Goal: Use online tool/utility: Use online tool/utility

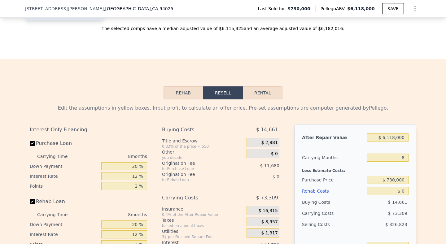
scroll to position [827, 0]
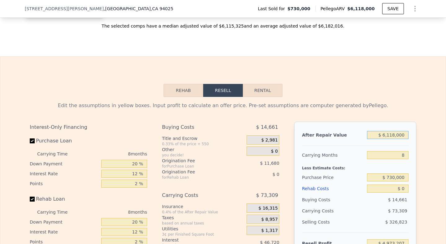
drag, startPoint x: 408, startPoint y: 134, endPoint x: 383, endPoint y: 134, distance: 24.8
click at [381, 134] on input "$ 6,118,000" at bounding box center [388, 135] width 42 height 8
click at [381, 138] on input "$ 6,118,000" at bounding box center [388, 135] width 42 height 8
drag, startPoint x: 405, startPoint y: 133, endPoint x: 386, endPoint y: 133, distance: 19.8
click at [381, 133] on input "$ 6,118,000" at bounding box center [388, 135] width 42 height 8
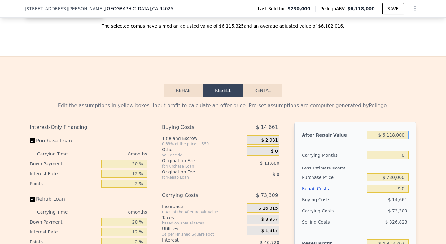
type input "$ 2"
type input "-$ 802,203"
type input "$ 27"
type input "-$ 802,180"
type input "$ 270"
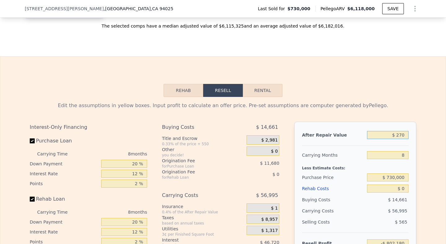
type input "-$ 801,951"
type input "$ 2,700"
type input "-$ 799,657"
type input "$ 27,000"
type input "-$ 776,717"
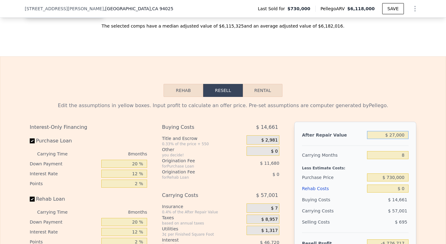
type input "$ 270,000"
type input "-$ 547,324"
type input "$ 2,700,000"
type input "$ 1,746,604"
type input "$ 2,700,000"
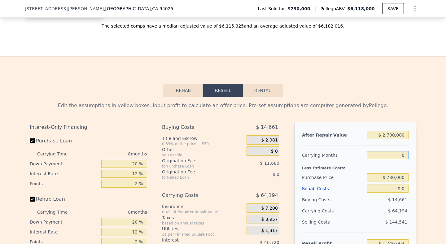
drag, startPoint x: 408, startPoint y: 156, endPoint x: 398, endPoint y: 156, distance: 9.9
click at [381, 156] on input "8" at bounding box center [388, 155] width 42 height 8
type input "2"
type input "$ 1,794,750"
type input "24"
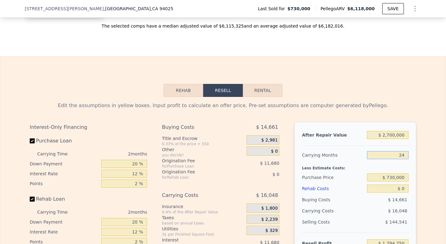
type input "$ 1,618,216"
type input "24"
drag, startPoint x: 139, startPoint y: 165, endPoint x: 124, endPoint y: 164, distance: 14.3
click at [124, 164] on input "20 %" at bounding box center [124, 164] width 46 height 8
type input "10 %"
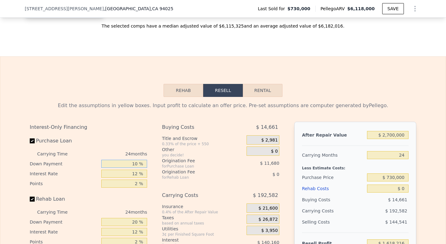
type input "$ 1,599,236"
type input "10 %"
drag, startPoint x: 138, startPoint y: 177, endPoint x: 125, endPoint y: 177, distance: 12.4
click at [126, 177] on input "12 %" at bounding box center [124, 174] width 46 height 8
type input "120 %"
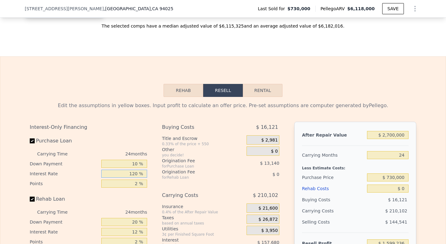
type input "$ 180,116"
type input "1 %"
type input "$ 1,743,764"
type input "10 %"
type input "$ 1,625,516"
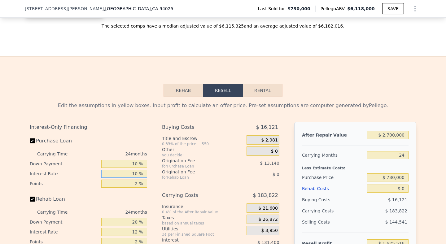
type input "10 %"
drag, startPoint x: 139, startPoint y: 183, endPoint x: 128, endPoint y: 183, distance: 11.2
click at [128, 183] on input "2 %" at bounding box center [124, 184] width 46 height 8
type input "1 %"
type input "$ 1,632,086"
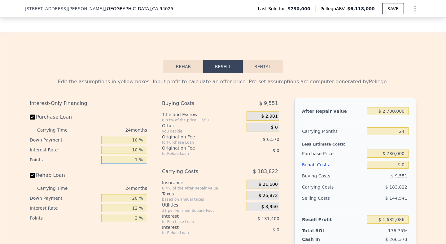
scroll to position [875, 0]
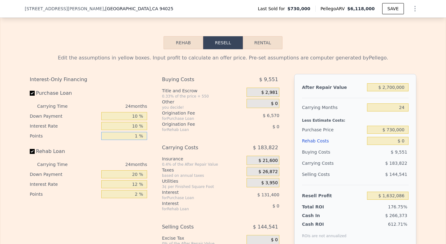
type input "1 %"
drag, startPoint x: 141, startPoint y: 174, endPoint x: 123, endPoint y: 174, distance: 18.3
click at [123, 174] on input "20 %" at bounding box center [124, 174] width 46 height 8
type input "0 %"
drag, startPoint x: 139, startPoint y: 184, endPoint x: 121, endPoint y: 184, distance: 17.4
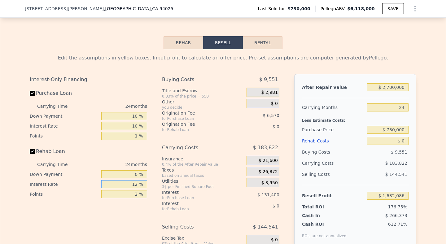
click at [121, 184] on input "12 %" at bounding box center [124, 184] width 46 height 8
type input "10 %"
drag, startPoint x: 141, startPoint y: 193, endPoint x: 132, endPoint y: 193, distance: 9.0
click at [132, 193] on input "2 %" at bounding box center [124, 194] width 46 height 8
type input "0 %"
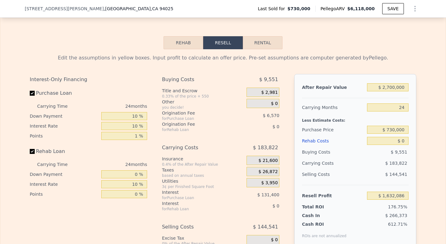
click at [161, 136] on div "Interest-Only Financing Purchase Loan Carrying Time 24 months Down Payment 10 %…" at bounding box center [223, 177] width 387 height 206
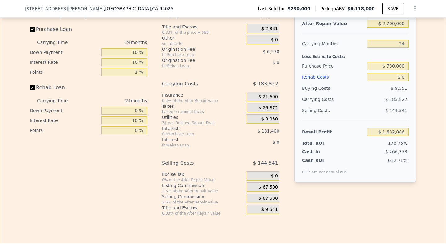
scroll to position [918, 0]
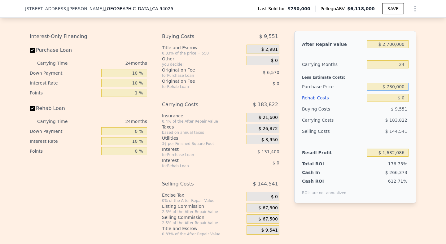
drag, startPoint x: 405, startPoint y: 88, endPoint x: 387, endPoint y: 87, distance: 18.3
click at [381, 87] on input "$ 730,000" at bounding box center [388, 87] width 42 height 8
type input "$ 7,000,730,000"
drag, startPoint x: 376, startPoint y: 87, endPoint x: 419, endPoint y: 86, distance: 43.4
click at [381, 86] on div "Edit the assumptions in yellow boxes. Input profit to calculate an offer price.…" at bounding box center [223, 121] width 397 height 231
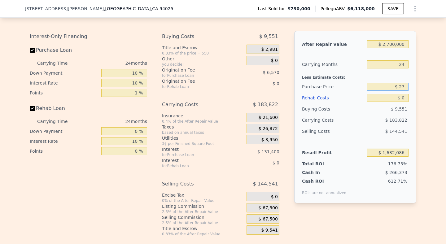
type input "$ 2"
type input "$ 1,400,000"
click at [381, 96] on input "$ 0" at bounding box center [388, 98] width 42 height 8
type input "$ 833,225"
drag, startPoint x: 405, startPoint y: 98, endPoint x: 393, endPoint y: 98, distance: 12.1
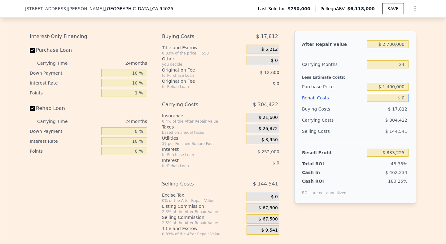
click at [381, 98] on input "$ 0" at bounding box center [388, 98] width 42 height 8
type input "$ 1"
type input "$ 833,224"
type input "$ 14"
type input "$ 833,211"
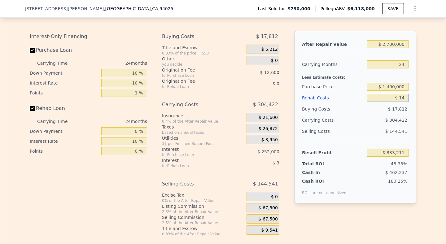
type input "$ 140"
type input "$ 833,061"
type input "$ 1,400"
type input "$ 831,537"
type input "$ 14,000"
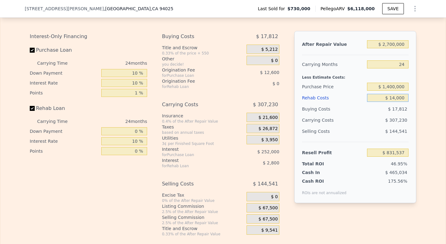
type input "$ 816,417"
type input "$ 140,000"
type input "$ 665,217"
type input "$ 1,400,000"
type input "-$ 846,783"
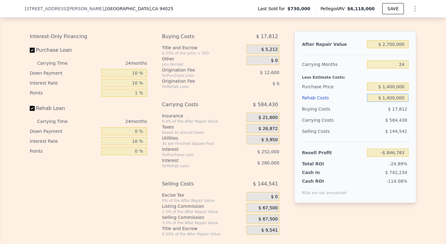
type input "$ 1,400,000"
click at [361, 220] on div "After Repair Value $ 2,700,000 Carrying Months 24 Less Estimate Costs: Purchase…" at bounding box center [355, 129] width 122 height 196
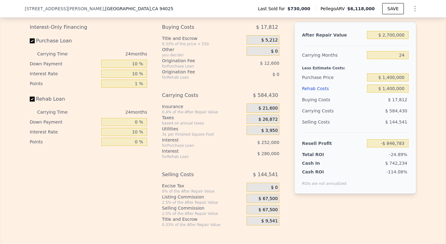
scroll to position [921, 0]
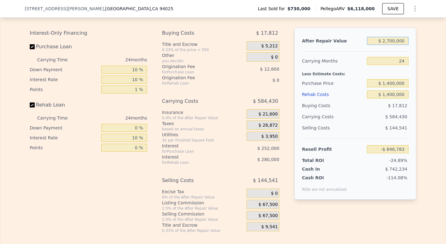
click at [381, 41] on input "$ 2,700,000" at bounding box center [388, 41] width 42 height 8
drag, startPoint x: 406, startPoint y: 39, endPoint x: 388, endPoint y: 39, distance: 17.7
click at [381, 39] on input "$ 2,700,000" at bounding box center [388, 41] width 42 height 8
type input "$ 6,118,000"
type input "8"
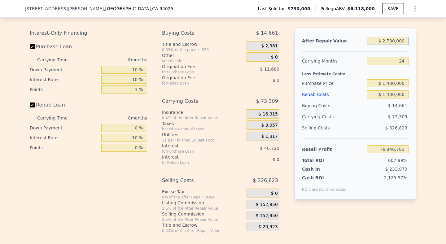
type input "$ 0"
type input "$ 4,973,207"
type input "$ 611,800"
type input "-$ 224,663"
type input "$ 61,180"
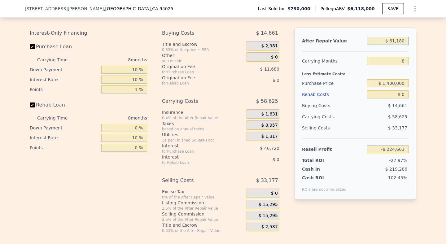
type input "-$ 744,452"
type input "$ 611"
type input "-$ 801,628"
type input "$ 6,113"
type input "-$ 796,434"
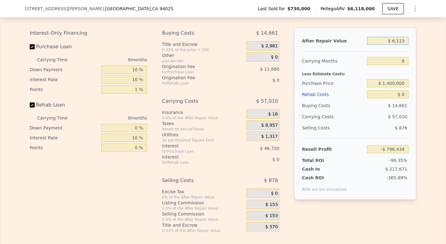
type input "$ 61,135"
type input "-$ 744,493"
type input "$ 611,350"
type input "-$ 225,089"
type input "$ 61,135"
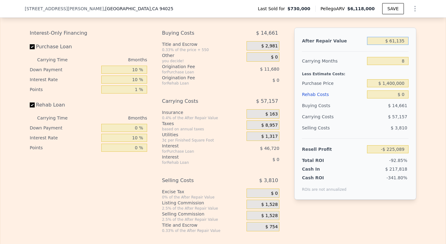
type input "-$ 744,493"
type input "$ 6,113"
type input "-$ 796,434"
type input "$ 611"
type input "-$ 801,628"
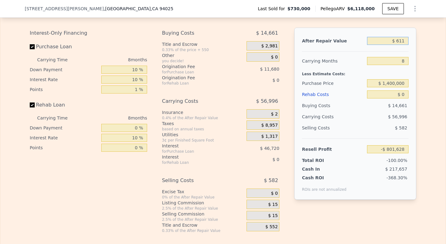
type input "$ 61"
type input "-$ 802,148"
type input "$ 6"
type input "-$ 802,199"
type input "$ 3"
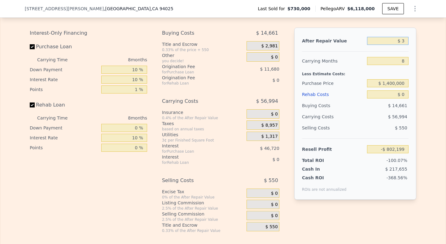
type input "-$ 802,202"
type input "$ 35"
type input "-$ 802,172"
type input "$ 350"
type input "-$ 801,875"
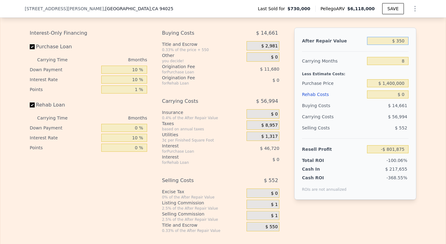
type input "$ 3,500"
type input "-$ 798,902"
type input "$ 35,000"
type input "-$ 769,165"
type input "$ 350,000"
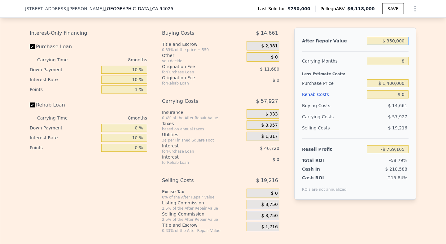
type input "-$ 471,804"
type input "$ 3,500,000"
type input "$ 2,501,807"
type input "$ 35,000,000"
type input "$ 32,237,912"
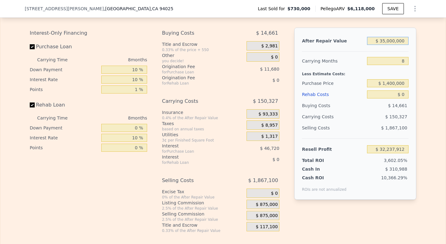
type input "$ 3,500,000"
type input "$ 2,501,807"
type input "$ 3,500,000"
drag, startPoint x: 407, startPoint y: 60, endPoint x: 394, endPoint y: 60, distance: 13.0
click at [381, 60] on input "8" at bounding box center [388, 61] width 42 height 8
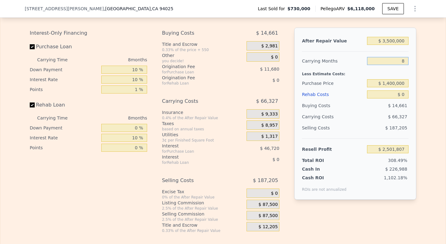
type input "2"
type input "$ 2,551,553"
type input "24"
type input "$ 2,369,152"
type input "24"
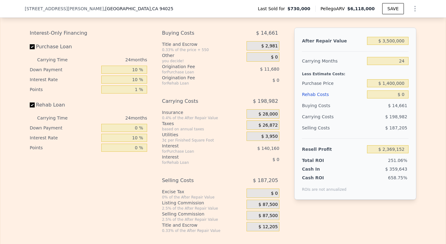
click at [381, 70] on div "After Repair Value $ 3,500,000 Carrying Months 24 Less Estimate Costs: Purchase…" at bounding box center [355, 114] width 122 height 172
drag, startPoint x: 405, startPoint y: 94, endPoint x: 402, endPoint y: 94, distance: 3.4
click at [381, 94] on input "$ 0" at bounding box center [388, 94] width 42 height 8
type input "$ 1"
type input "$ 2,369,151"
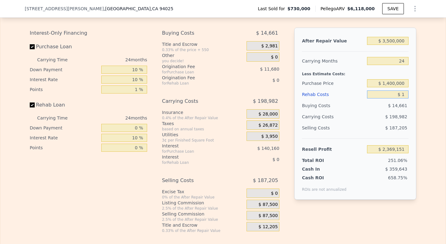
type input "$ 14"
type input "$ 2,369,138"
type input "$ 140"
type input "$ 2,368,986"
type input "$ 1,400"
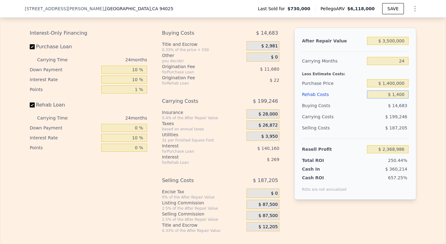
type input "$ 2,367,466"
type input "$ 14,000"
type input "$ 2,352,240"
type input "$ 140,000"
type input "$ 2,200,032"
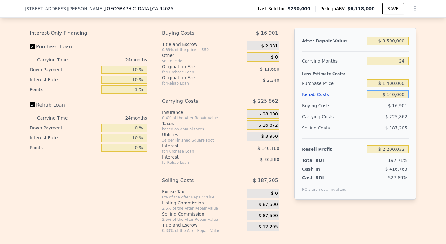
type input "$ 1,400,000"
type input "$ 677,952"
type input "$ 1,400,000"
click at [381, 94] on div "After Repair Value $ 3,500,000 Carrying Months 24 Less Estimate Costs: Purchase…" at bounding box center [355, 114] width 122 height 172
click at [381, 82] on input "$ 1,400,000" at bounding box center [388, 83] width 42 height 8
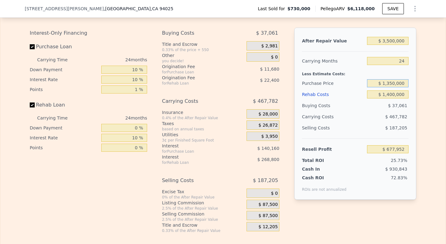
type input "$ 1,350,000"
click at [381, 91] on div "After Repair Value $ 3,500,000 Carrying Months 24 Less Estimate Costs: Purchase…" at bounding box center [355, 114] width 122 height 172
type input "-$ 73,073"
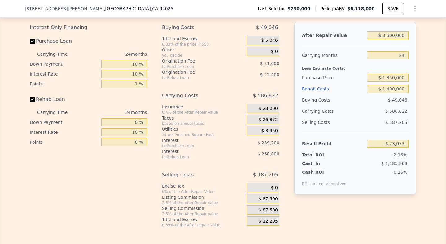
click at [275, 197] on span "$ 87,500" at bounding box center [268, 199] width 19 height 6
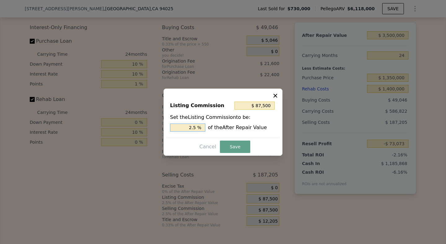
drag, startPoint x: 198, startPoint y: 126, endPoint x: 183, endPoint y: 126, distance: 14.9
click at [183, 126] on input "2.5 %" at bounding box center [187, 128] width 35 height 8
type input "$ 35,000"
type input "1.0 %"
click at [231, 147] on button "Save" at bounding box center [235, 147] width 30 height 12
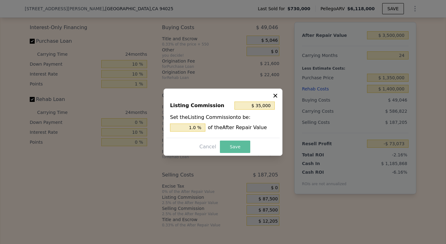
type input "-$ 20,573"
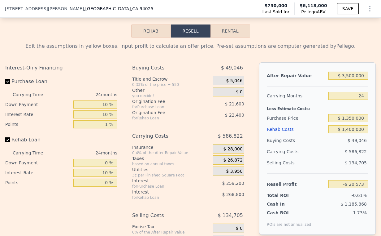
scroll to position [956, 0]
